Goal: Task Accomplishment & Management: Manage account settings

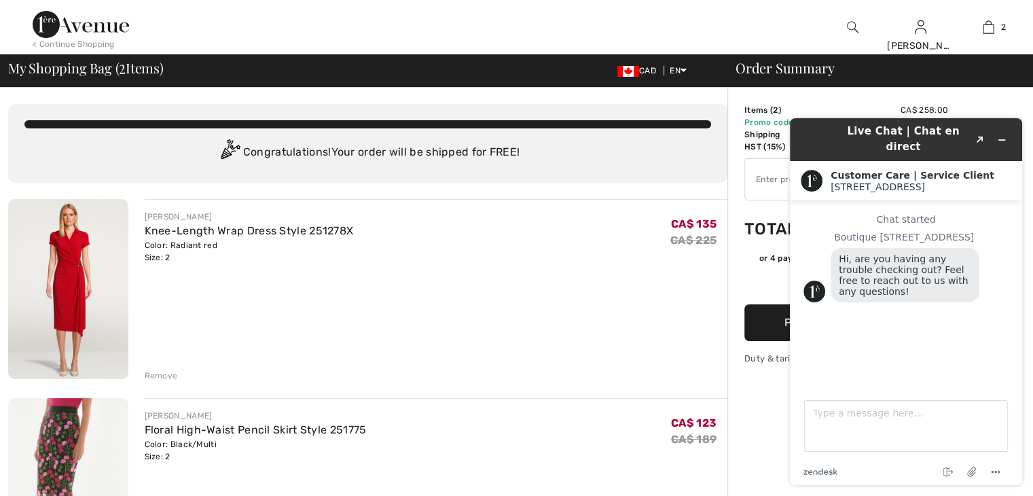
click at [595, 280] on div "JOSEPH RIBKOFF Knee-Length Wrap Dress Style 251278X Color: Radiant red Size: 2 …" at bounding box center [437, 290] width 584 height 183
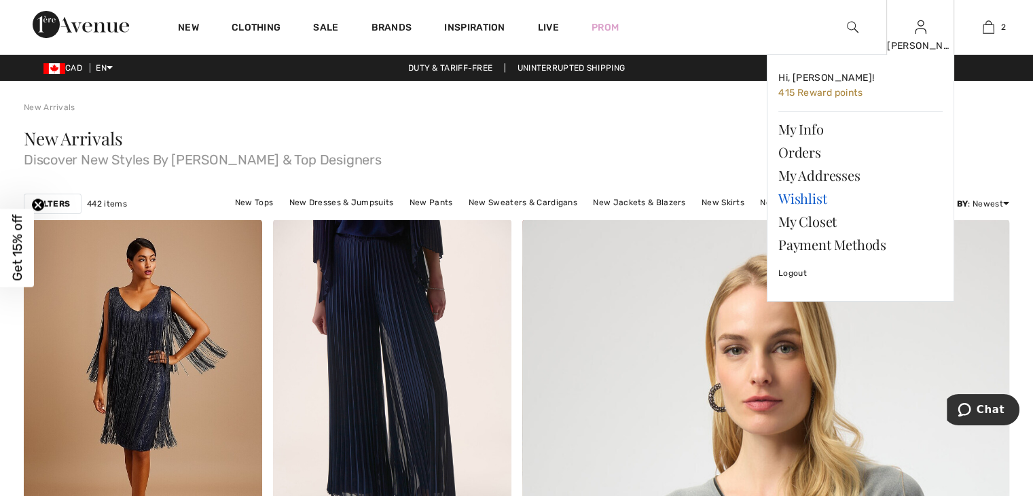
click at [811, 202] on link "Wishlist" at bounding box center [861, 198] width 164 height 23
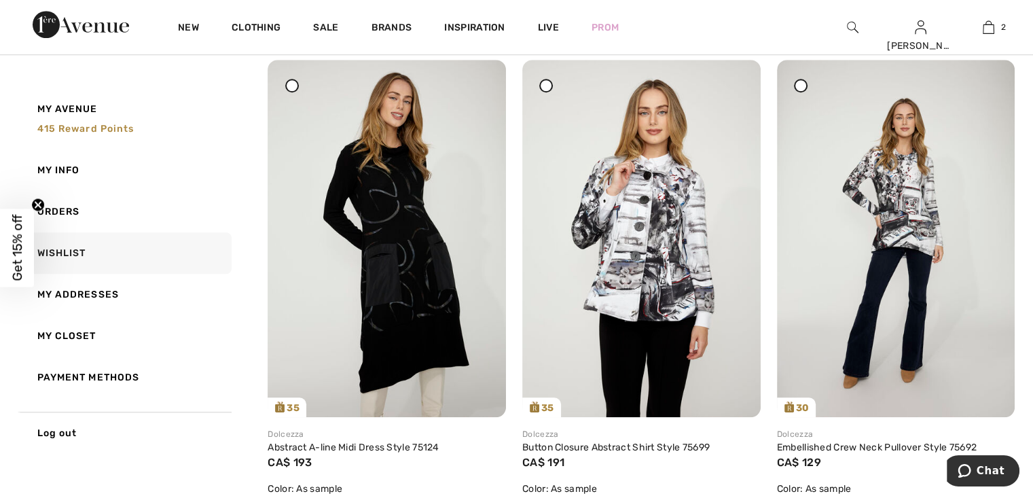
scroll to position [521, 0]
